Goal: Task Accomplishment & Management: Complete application form

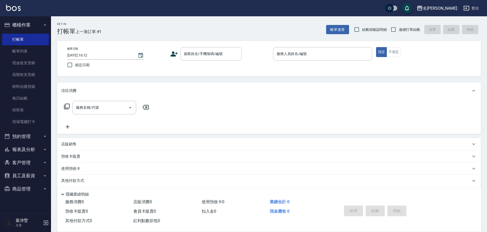
click at [310, 94] on div "項目消費" at bounding box center [269, 91] width 424 height 16
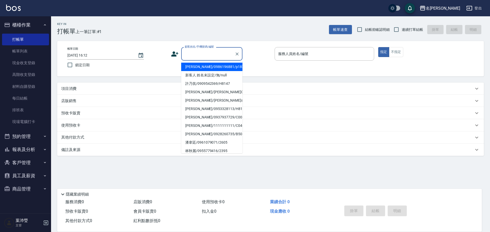
click at [194, 54] on input "顧客姓名/手機號碼/編號" at bounding box center [207, 54] width 49 height 9
click at [207, 75] on li "新客人 姓名未設定/無/null" at bounding box center [211, 75] width 61 height 8
type input "新客人 姓名未設定/無/null"
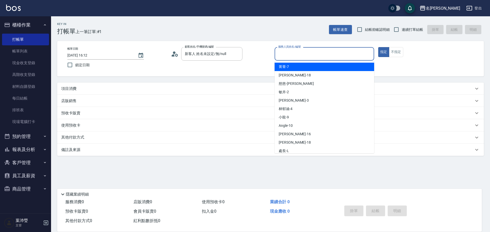
drag, startPoint x: 281, startPoint y: 53, endPoint x: 286, endPoint y: 55, distance: 5.0
click at [282, 53] on input "服務人員姓名/編號" at bounding box center [324, 54] width 95 height 9
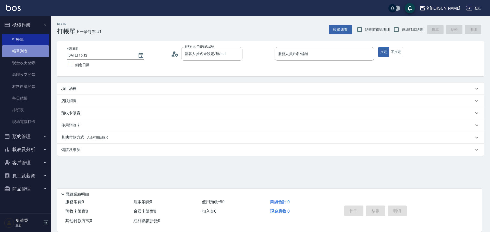
click at [29, 51] on link "帳單列表" at bounding box center [25, 51] width 47 height 12
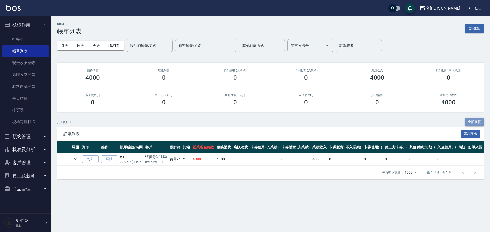
click at [477, 121] on button "全部展開" at bounding box center [474, 122] width 19 height 8
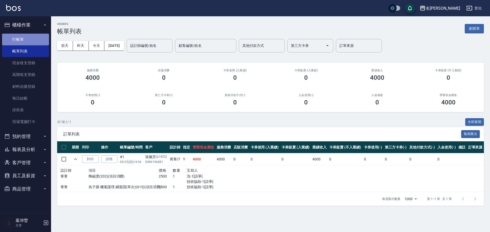
click at [31, 39] on link "打帳單" at bounding box center [25, 40] width 47 height 12
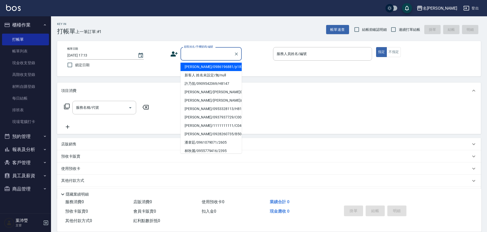
click at [214, 57] on input "顧客姓名/手機號碼/編號" at bounding box center [207, 54] width 49 height 9
drag, startPoint x: 213, startPoint y: 73, endPoint x: 229, endPoint y: 73, distance: 16.3
click at [213, 74] on li "新客人 姓名未設定/無/null" at bounding box center [211, 75] width 61 height 8
type input "新客人 姓名未設定/無/null"
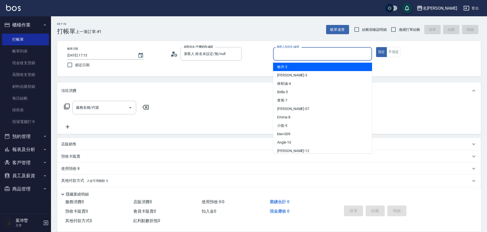
click at [280, 55] on input "服務人員姓名/編號" at bounding box center [323, 54] width 94 height 9
click at [287, 66] on span "敏卉 -2" at bounding box center [282, 66] width 10 height 5
type input "敏卉-2"
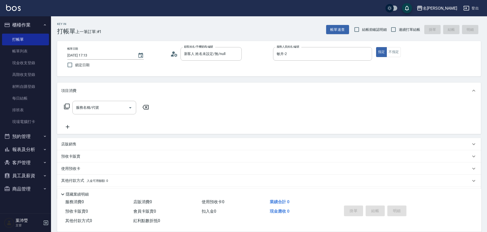
click at [68, 105] on icon at bounding box center [67, 107] width 6 height 6
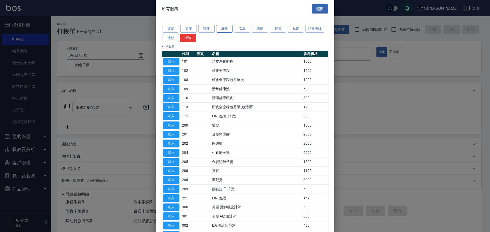
click at [224, 28] on button "洗髮" at bounding box center [224, 29] width 16 height 8
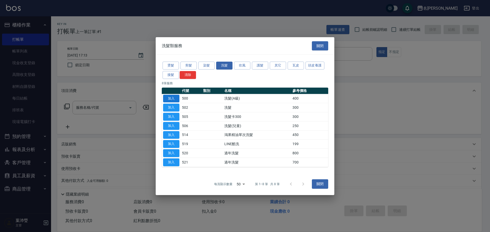
click at [175, 97] on button "加入" at bounding box center [171, 99] width 16 height 8
type input "洗髮(A級)(500)"
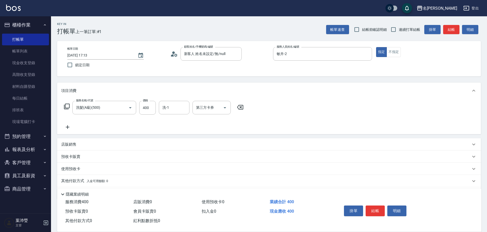
click at [240, 106] on icon at bounding box center [240, 107] width 13 height 6
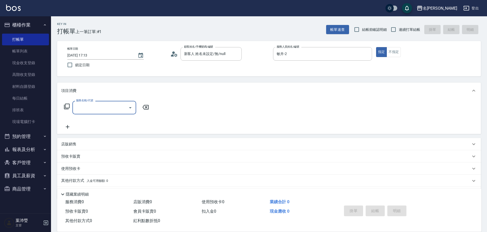
click at [67, 105] on icon at bounding box center [67, 107] width 6 height 6
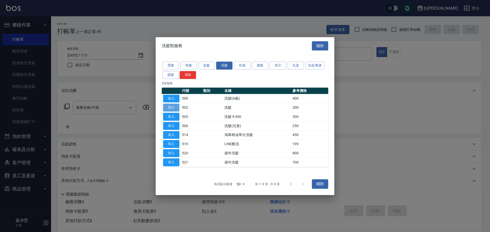
drag, startPoint x: 173, startPoint y: 108, endPoint x: 168, endPoint y: 108, distance: 4.1
click at [173, 108] on button "加入" at bounding box center [171, 108] width 16 height 8
type input "洗髮(502)"
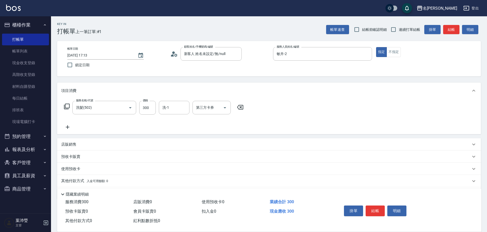
click at [65, 104] on icon at bounding box center [67, 107] width 6 height 6
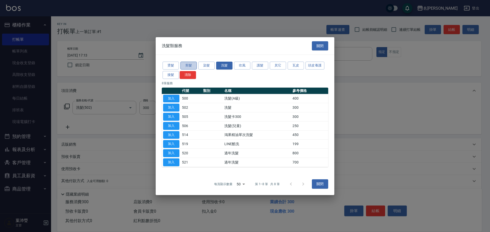
click at [192, 66] on button "剪髮" at bounding box center [188, 66] width 16 height 8
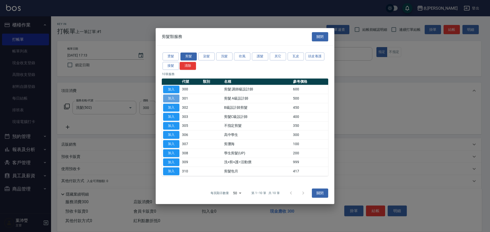
click at [174, 96] on button "加入" at bounding box center [171, 99] width 16 height 8
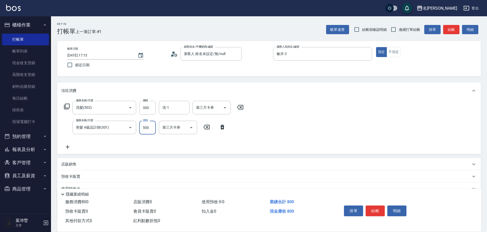
click at [150, 129] on input "500" at bounding box center [147, 128] width 17 height 14
type input "350"
click at [377, 209] on button "結帳" at bounding box center [375, 211] width 19 height 11
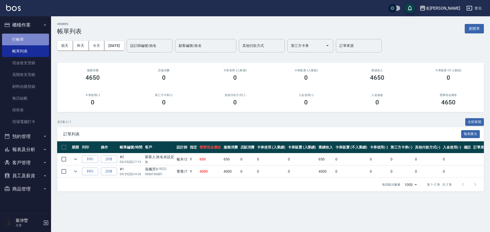
click at [33, 40] on link "打帳單" at bounding box center [25, 40] width 47 height 12
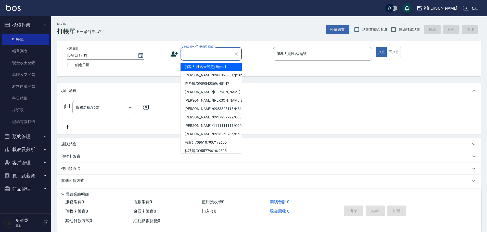
click at [194, 56] on input "顧客姓名/手機號碼/編號" at bounding box center [207, 54] width 49 height 9
click at [198, 108] on li "[PERSON_NAME]/0937047388/C0236" at bounding box center [211, 109] width 61 height 8
type input "[PERSON_NAME]/0937047388/C0236"
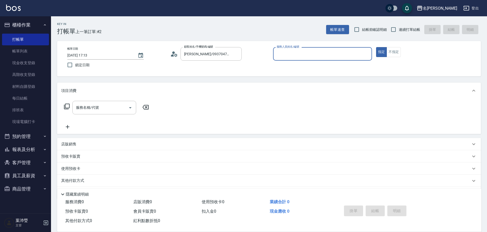
type input "敏卉-2"
click at [67, 105] on icon at bounding box center [67, 107] width 6 height 6
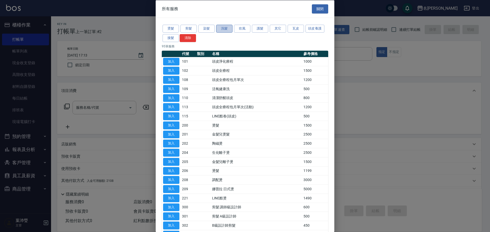
click at [219, 28] on button "洗髮" at bounding box center [224, 29] width 16 height 8
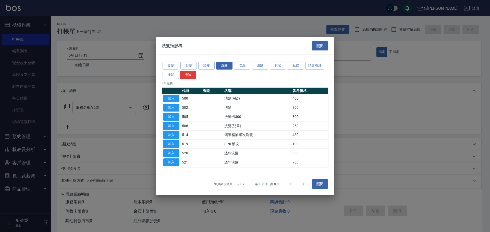
click at [173, 99] on button "加入" at bounding box center [171, 99] width 16 height 8
type input "洗髮(A級)(500)"
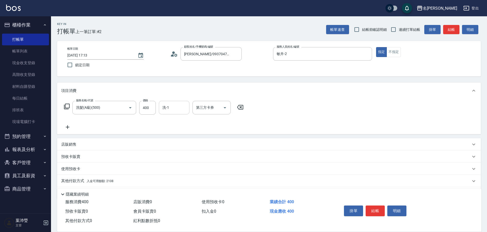
click at [165, 108] on input "洗-1" at bounding box center [174, 107] width 26 height 9
click at [174, 121] on span "語爭 -20" at bounding box center [169, 120] width 12 height 5
type input "語爭-20"
click at [75, 179] on p "其他付款方式 入金可用餘額: 2108" at bounding box center [87, 182] width 52 height 6
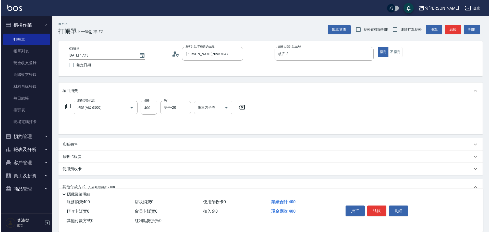
scroll to position [77, 0]
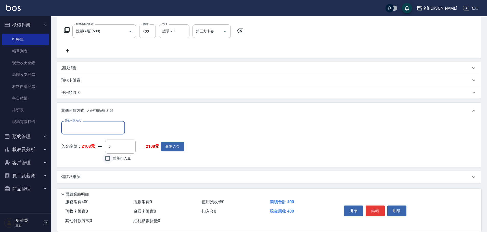
click at [106, 157] on input "整筆扣入金" at bounding box center [107, 158] width 11 height 11
checkbox input "true"
type input "400"
click at [392, 208] on button "明細" at bounding box center [397, 211] width 19 height 11
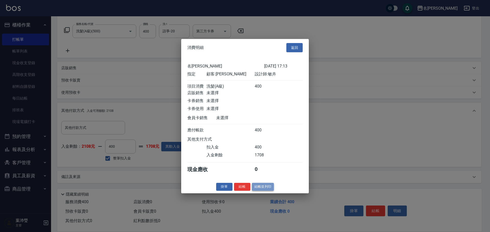
click at [262, 191] on button "結帳並列印" at bounding box center [263, 187] width 22 height 8
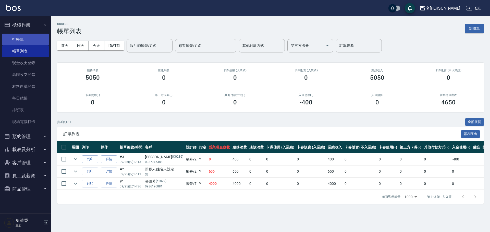
click at [42, 36] on link "打帳單" at bounding box center [25, 40] width 47 height 12
